Goal: Transaction & Acquisition: Purchase product/service

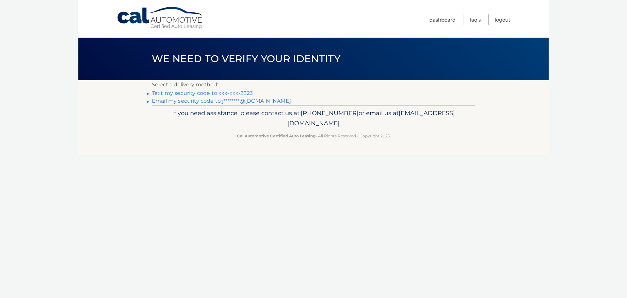
click at [225, 91] on link "Text my security code to xxx-xxx-2823" at bounding box center [202, 93] width 101 height 6
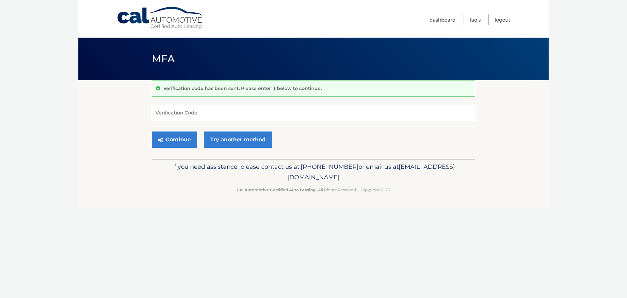
click at [200, 110] on input "Verification Code" at bounding box center [314, 113] width 324 height 16
type input "011378"
click at [152, 131] on button "Continue" at bounding box center [174, 139] width 45 height 16
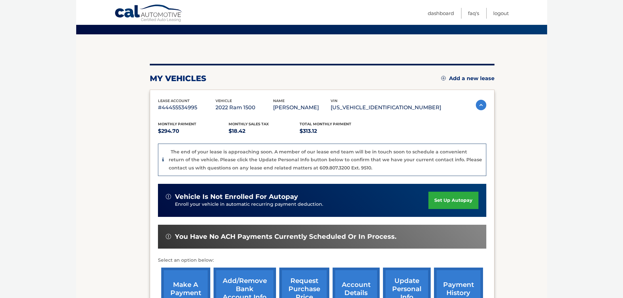
scroll to position [98, 0]
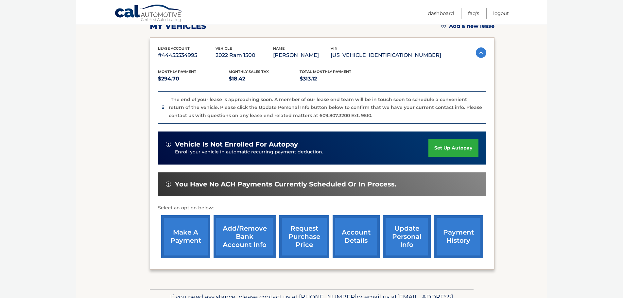
click at [184, 230] on link "make a payment" at bounding box center [185, 236] width 49 height 43
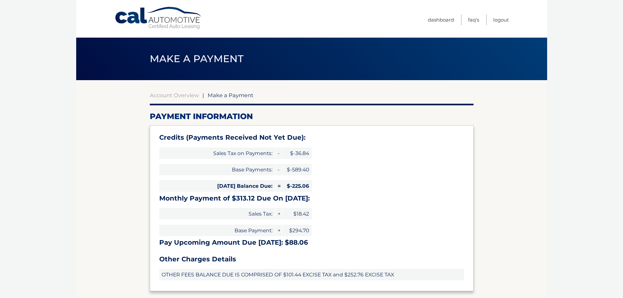
select select "M2NkNTk2YTItZTMxNy00YTk3LTkyZDctZTdkYzJjN2U3NWEz"
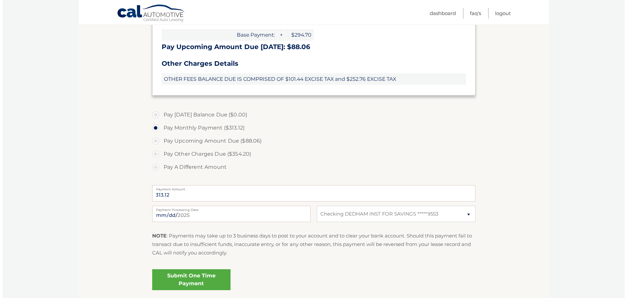
scroll to position [196, 0]
click at [175, 189] on label "Payment Amount" at bounding box center [312, 186] width 324 height 5
click at [175, 189] on input "313.12" at bounding box center [312, 192] width 324 height 16
click at [171, 164] on label "Pay A Different Amount" at bounding box center [312, 166] width 324 height 13
click at [159, 164] on input "Pay A Different Amount" at bounding box center [155, 165] width 7 height 10
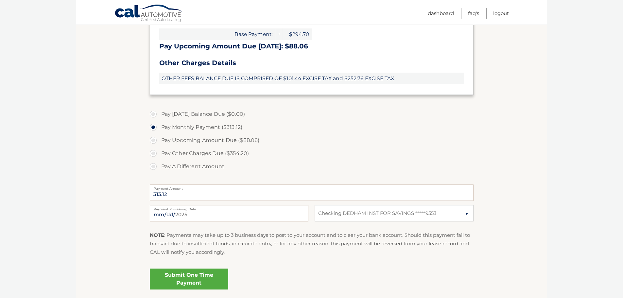
radio input "true"
click at [171, 194] on input "Payment Amount" at bounding box center [312, 192] width 324 height 16
type input "160.00"
click at [199, 285] on link "Submit One Time Payment" at bounding box center [189, 278] width 78 height 21
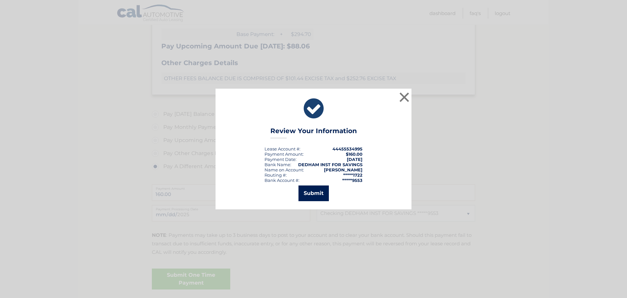
click at [307, 189] on button "Submit" at bounding box center [314, 193] width 30 height 16
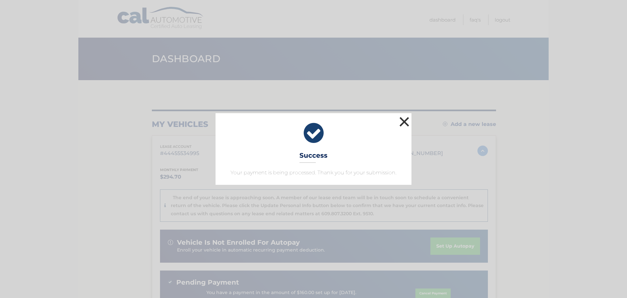
click at [410, 119] on button "×" at bounding box center [404, 121] width 13 height 13
